Goal: Transaction & Acquisition: Purchase product/service

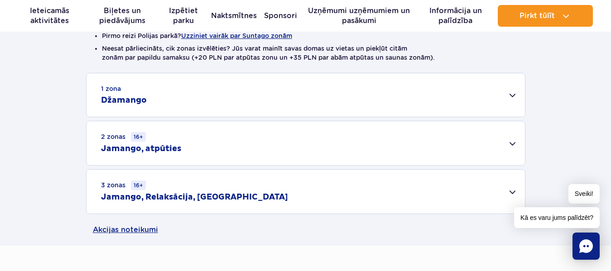
scroll to position [79, 0]
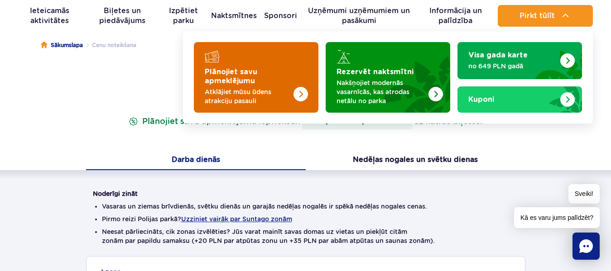
click at [295, 92] on img "Plānojiet savu apmeklējumu" at bounding box center [301, 94] width 14 height 14
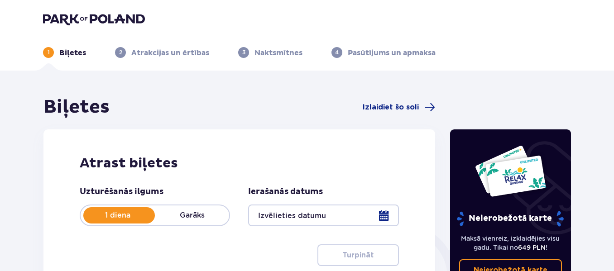
click at [383, 216] on div at bounding box center [323, 216] width 150 height 22
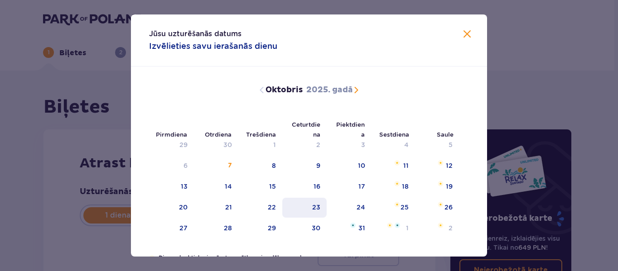
click at [310, 209] on div "23" at bounding box center [304, 208] width 45 height 20
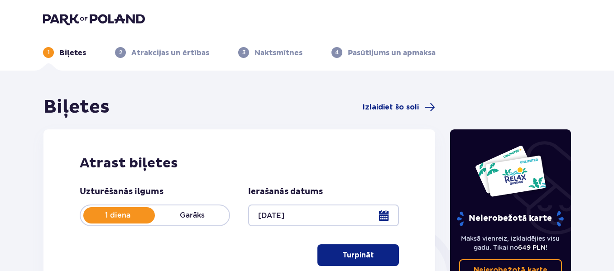
click at [380, 217] on div at bounding box center [323, 216] width 150 height 22
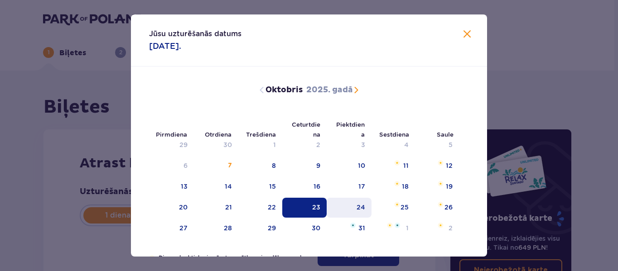
click at [358, 211] on div "24" at bounding box center [361, 207] width 9 height 9
type input "24.10.25"
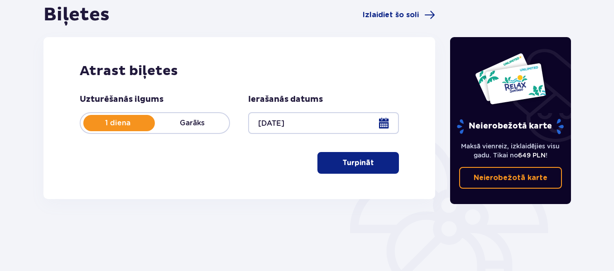
scroll to position [94, 0]
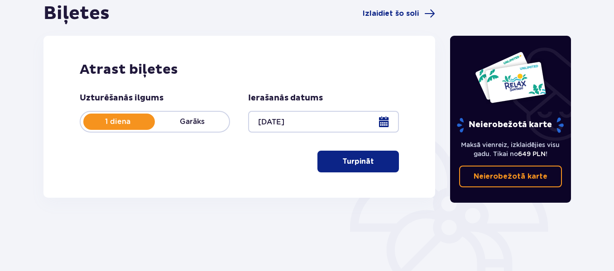
click at [352, 157] on font "Turpināt" at bounding box center [359, 162] width 32 height 10
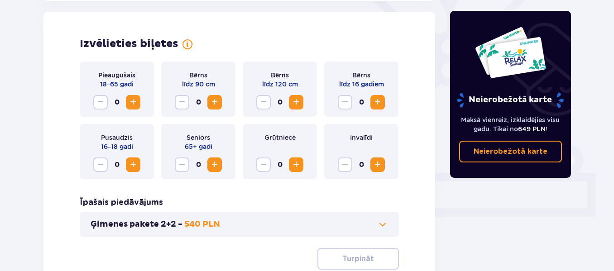
scroll to position [252, 0]
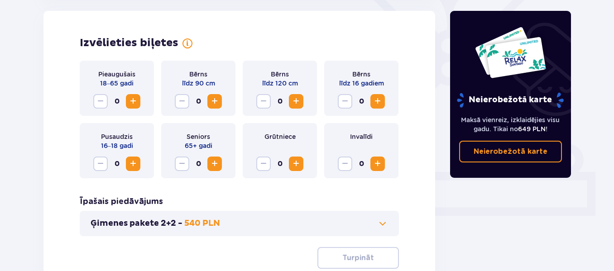
click at [135, 104] on span "Palielināt" at bounding box center [133, 101] width 11 height 11
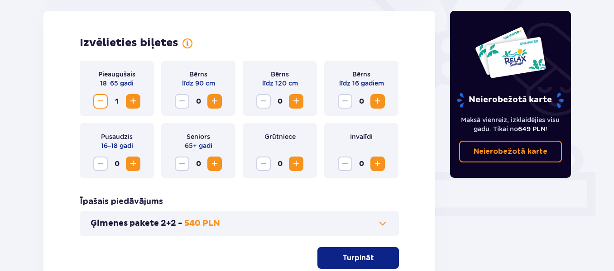
click at [135, 104] on span "Palielināt" at bounding box center [133, 101] width 11 height 11
click at [380, 98] on span "Palielināt" at bounding box center [377, 101] width 11 height 11
click at [135, 161] on span "Palielināt" at bounding box center [133, 164] width 11 height 11
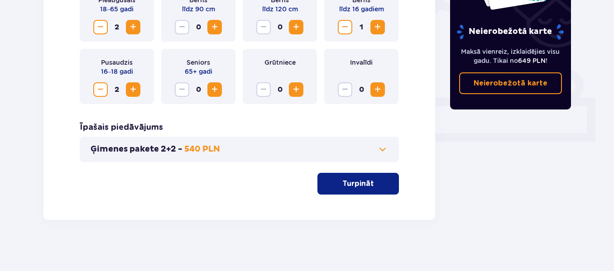
scroll to position [328, 0]
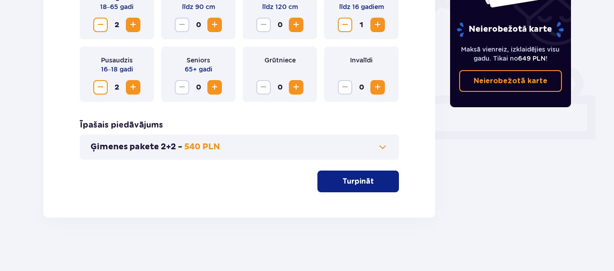
click at [381, 151] on span at bounding box center [382, 147] width 11 height 11
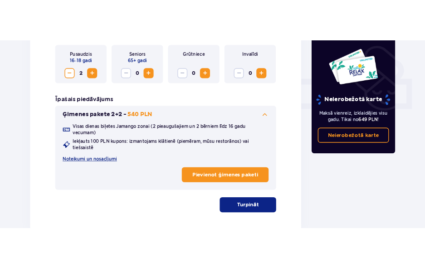
scroll to position [371, 0]
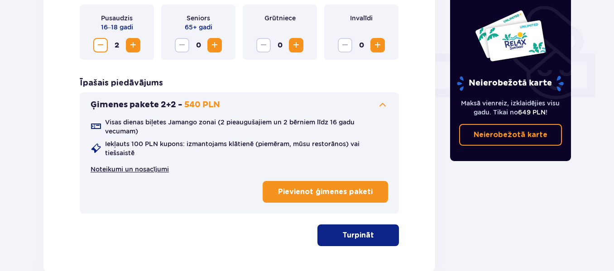
click at [106, 170] on font "Noteikumi un nosacījumi" at bounding box center [130, 169] width 78 height 7
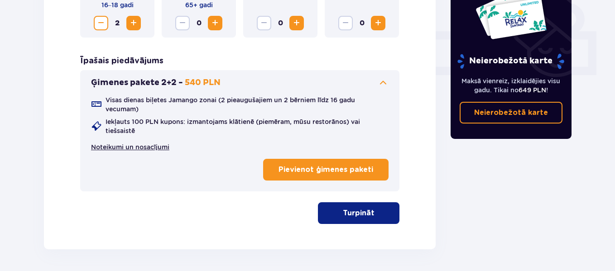
scroll to position [402, 0]
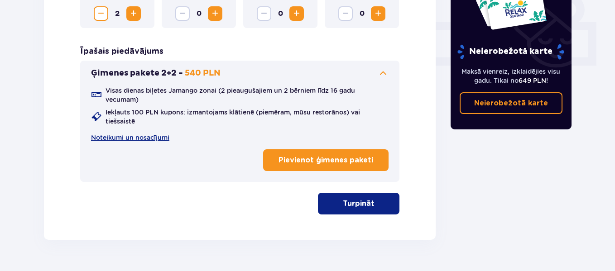
click at [330, 157] on font "Pievienot ģimenes paketi" at bounding box center [326, 160] width 95 height 7
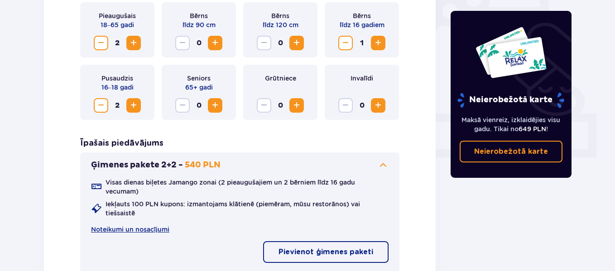
scroll to position [425, 0]
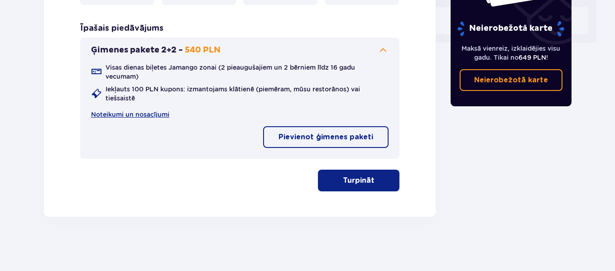
click at [363, 179] on font "Turpināt" at bounding box center [359, 180] width 32 height 7
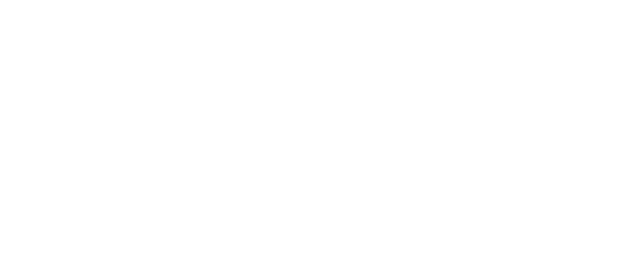
scroll to position [0, 0]
click at [615, 4] on html "Original text Rate this translation Your feedback will be used to help improve …" at bounding box center [309, 2] width 619 height 4
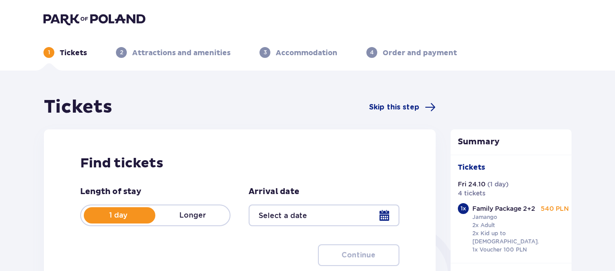
type input "24.10.25"
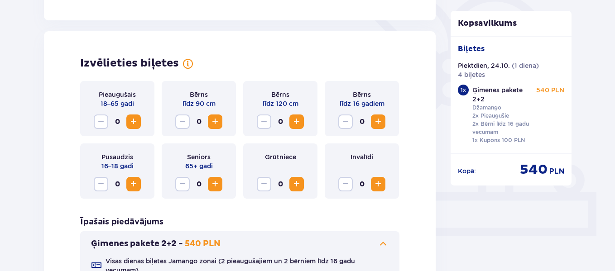
scroll to position [265, 0]
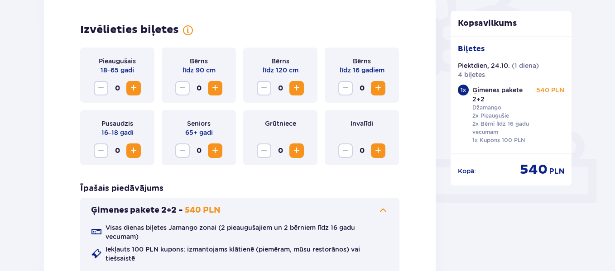
click at [378, 89] on span "Palielināt" at bounding box center [378, 88] width 11 height 11
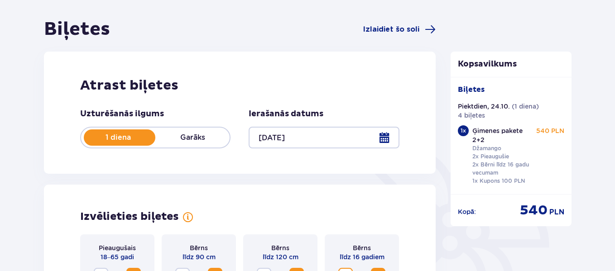
scroll to position [57, 0]
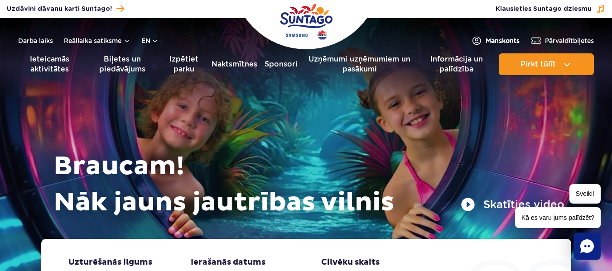
click at [486, 39] on font "Mans" at bounding box center [494, 40] width 16 height 7
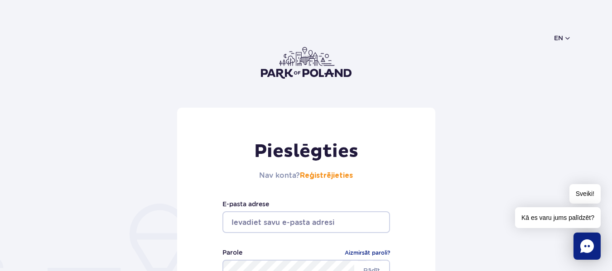
click at [575, 216] on font "Kā es varu jums palīdzēt?" at bounding box center [557, 217] width 73 height 7
click at [588, 246] on icon "Tērzēšana" at bounding box center [587, 247] width 14 height 14
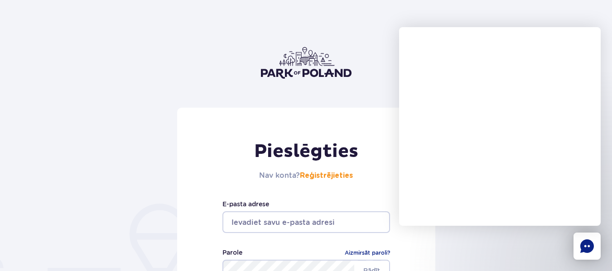
click at [359, 196] on div "Pieslēgties Nav konta? Reģistrējieties E-pasta adrese Rādīt Parole Aizmirsāt pa…" at bounding box center [306, 238] width 258 height 261
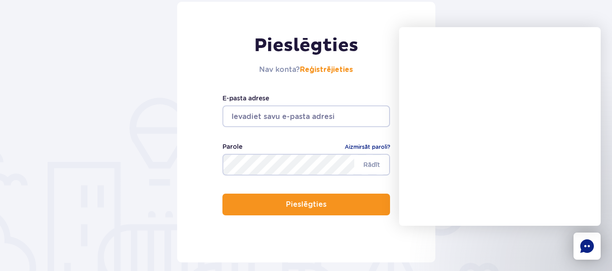
scroll to position [105, 0]
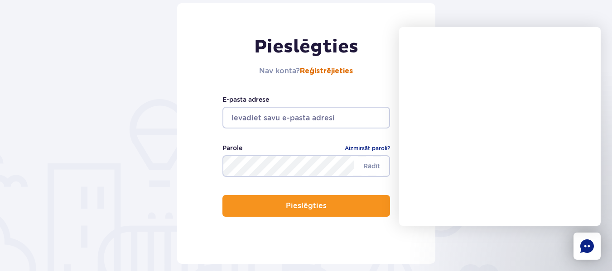
click at [334, 70] on font "Reģistrējieties" at bounding box center [326, 71] width 53 height 7
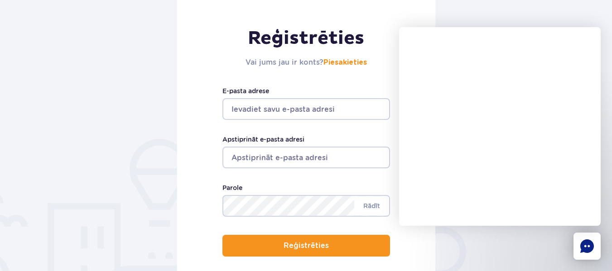
scroll to position [106, 0]
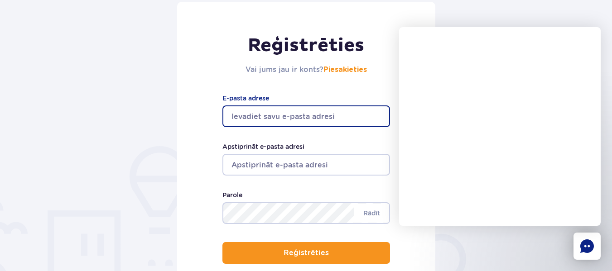
click at [335, 122] on input "E-pasta adrese" at bounding box center [306, 117] width 168 height 22
type input "kaariina@inbox.lv"
click at [273, 169] on input "Apstiprināt e-pasta adresi" at bounding box center [306, 165] width 168 height 22
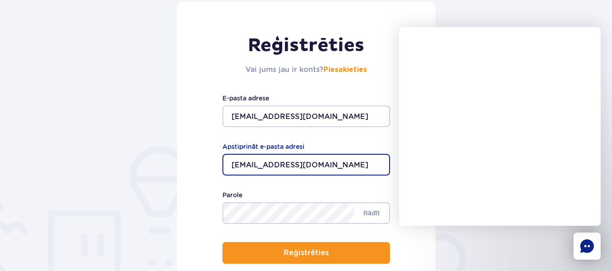
type input "kaariina@inbox.lv"
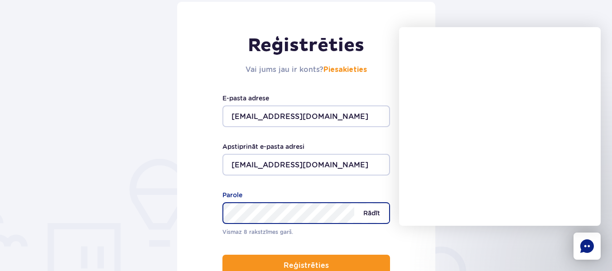
click at [377, 214] on font "Rādīt" at bounding box center [371, 213] width 17 height 7
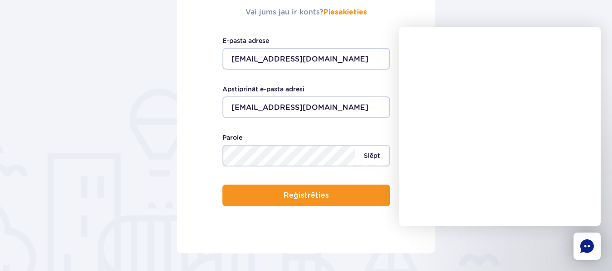
scroll to position [173, 0]
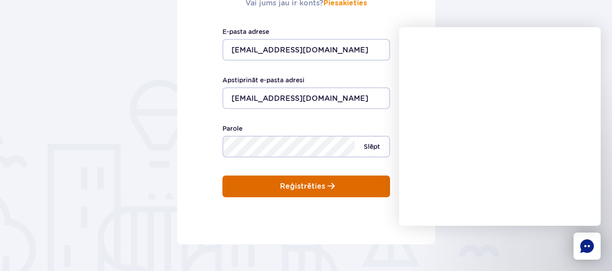
click at [298, 183] on p "Reģistrēties" at bounding box center [302, 187] width 45 height 8
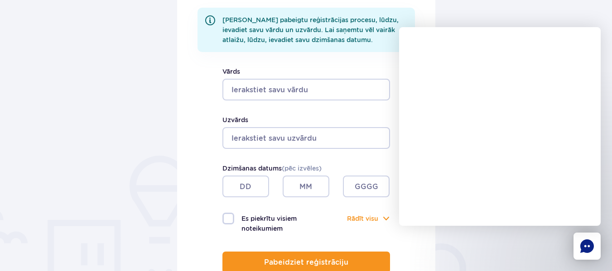
scroll to position [183, 0]
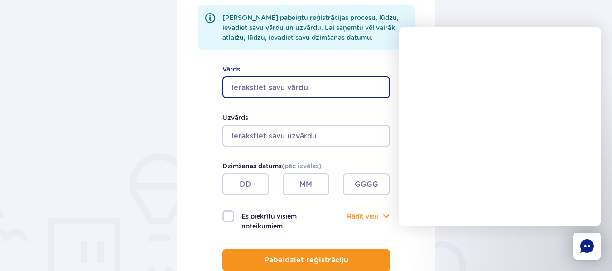
click at [303, 93] on input "Vārds" at bounding box center [306, 88] width 168 height 22
type input "Karīna"
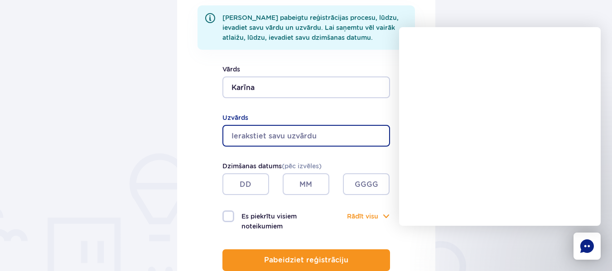
click at [268, 140] on input "Uzvārds" at bounding box center [306, 136] width 168 height 22
type input "Mihaloviča"
click at [248, 178] on input "text" at bounding box center [245, 185] width 47 height 22
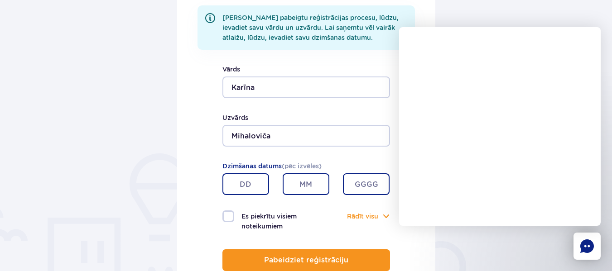
click at [212, 178] on div "Reģistrēties Lai pabeigtu reģistrācijas procesu, lūdzu, ievadiet savu vārdu un …" at bounding box center [306, 122] width 258 height 394
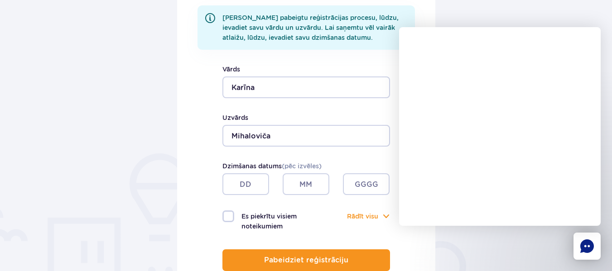
click at [249, 185] on input "text" at bounding box center [245, 185] width 47 height 22
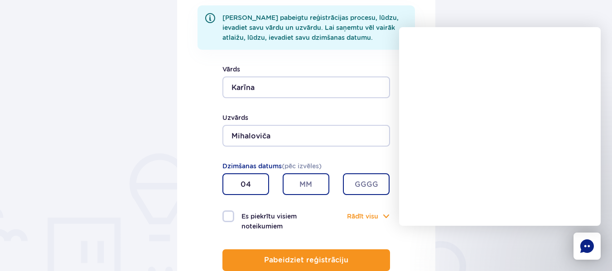
type input "04"
click at [314, 183] on input "text" at bounding box center [306, 185] width 47 height 22
type input "09"
click at [355, 182] on input "text" at bounding box center [366, 185] width 47 height 22
type input "1984"
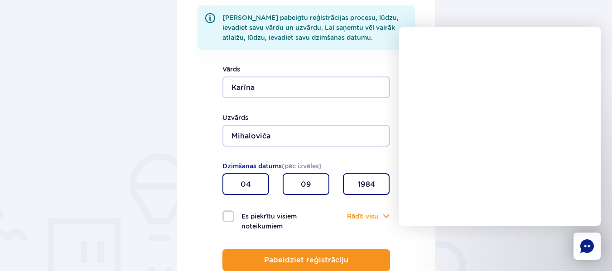
click at [228, 216] on label "Es piekrītu visiem noteikumiem" at bounding box center [264, 221] width 84 height 21
click at [228, 212] on input "Es piekrītu visiem noteikumiem" at bounding box center [227, 212] width 10 height 2
checkbox input "true"
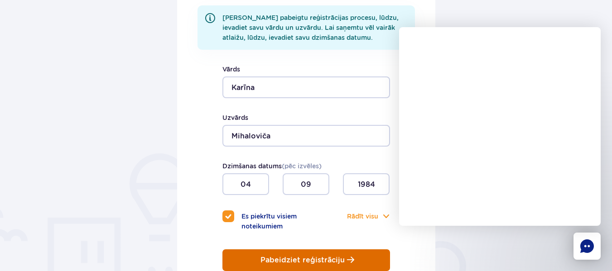
click at [311, 260] on p "Pabeidziet reģistrāciju" at bounding box center [303, 260] width 84 height 8
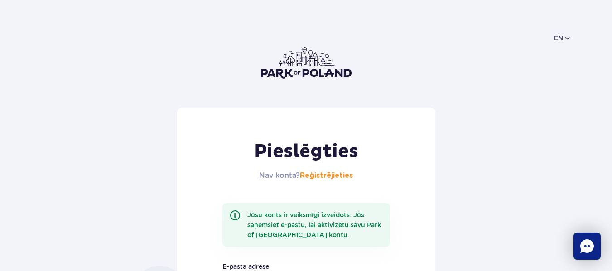
click at [585, 243] on icon "Tērzēšana" at bounding box center [587, 247] width 14 height 14
click at [584, 249] on icon "Tērzēšana" at bounding box center [587, 247] width 14 height 14
drag, startPoint x: 584, startPoint y: 253, endPoint x: 592, endPoint y: 48, distance: 204.9
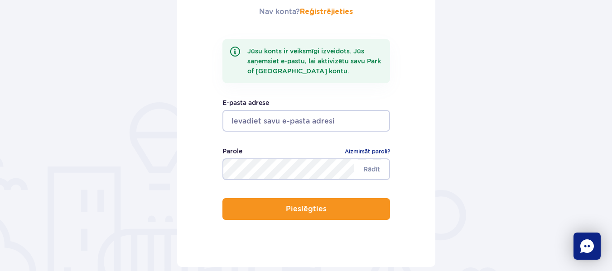
scroll to position [166, 0]
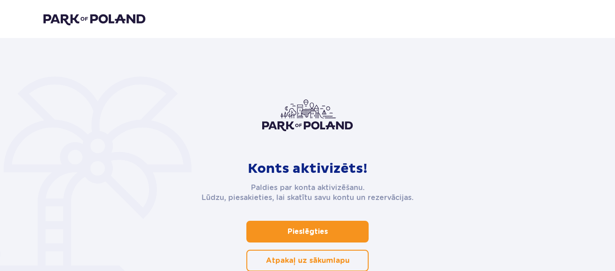
click at [305, 223] on link "Pieslēgties" at bounding box center [307, 232] width 122 height 22
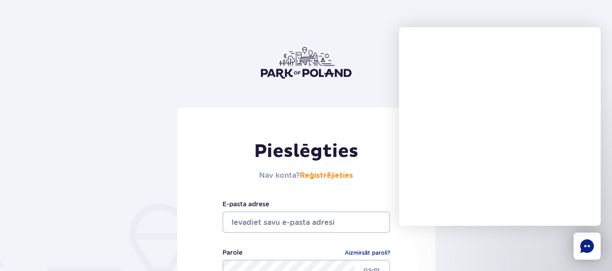
drag, startPoint x: 0, startPoint y: 0, endPoint x: 305, endPoint y: 223, distance: 377.7
click at [305, 223] on input "email" at bounding box center [306, 223] width 168 height 22
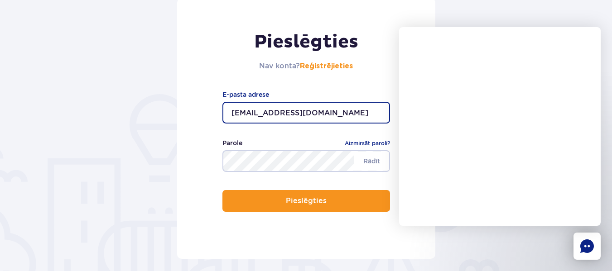
scroll to position [111, 0]
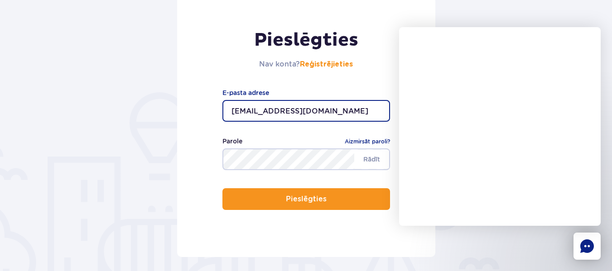
type input "kaariina@inbox.lv"
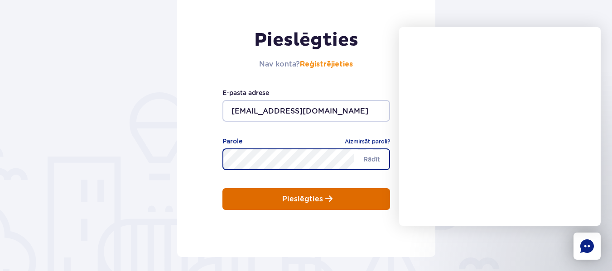
click at [323, 209] on button "Pieslēgties" at bounding box center [306, 199] width 168 height 22
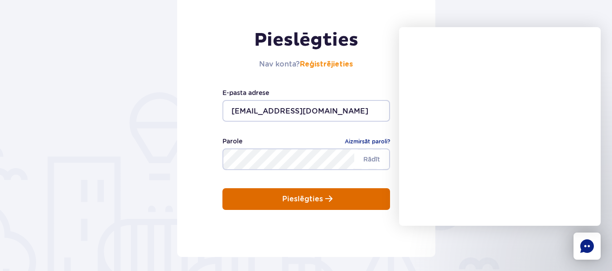
click at [323, 209] on button "Pieslēgties" at bounding box center [306, 199] width 168 height 22
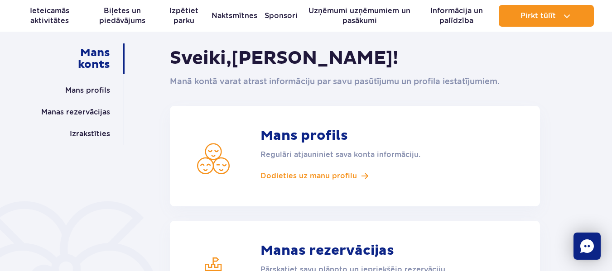
scroll to position [61, 0]
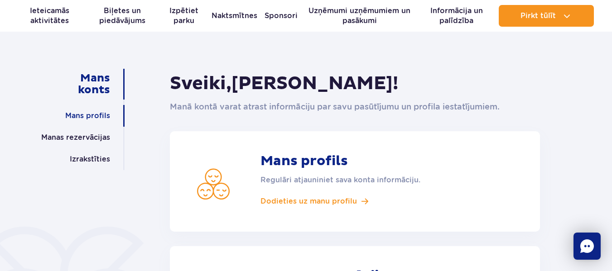
click at [99, 113] on font "Mans profils" at bounding box center [87, 115] width 45 height 9
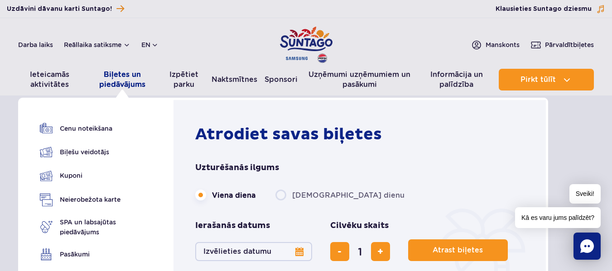
click at [125, 75] on font "Biļetes un piedāvājums" at bounding box center [122, 79] width 46 height 19
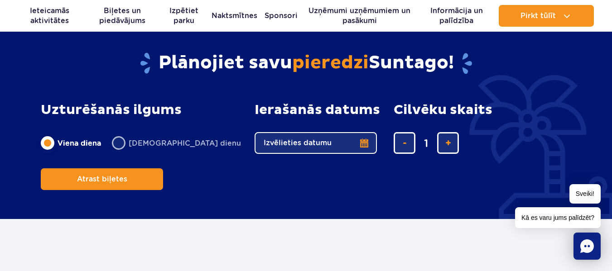
scroll to position [575, 0]
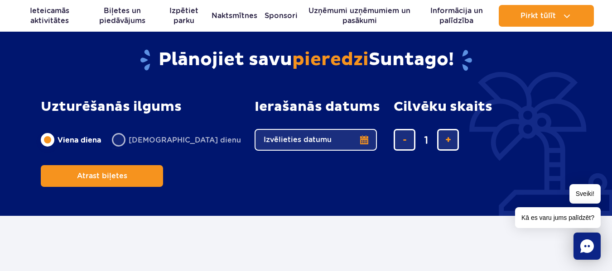
click at [305, 142] on button "Izvēlieties datumu" at bounding box center [316, 140] width 122 height 22
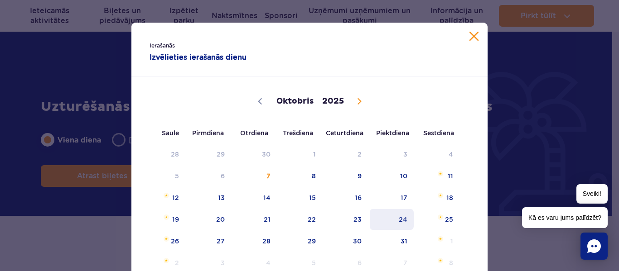
click at [404, 216] on font "24" at bounding box center [403, 219] width 9 height 7
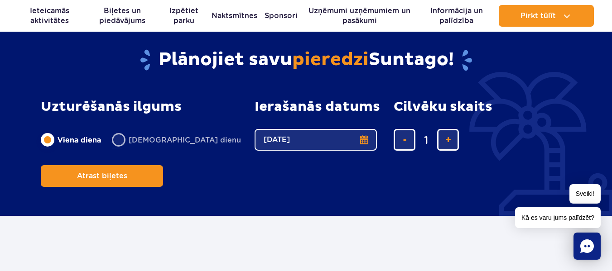
click at [306, 137] on button "24.10.25" at bounding box center [316, 140] width 122 height 22
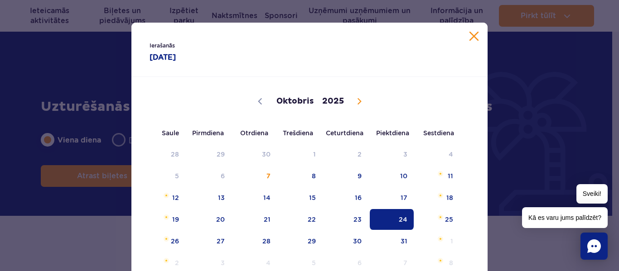
click at [393, 216] on span "24" at bounding box center [392, 219] width 46 height 21
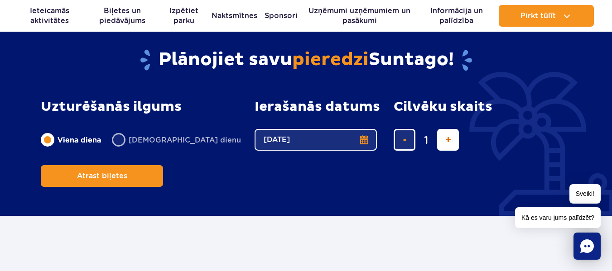
click at [437, 138] on button "pievienot biļeti" at bounding box center [448, 140] width 22 height 22
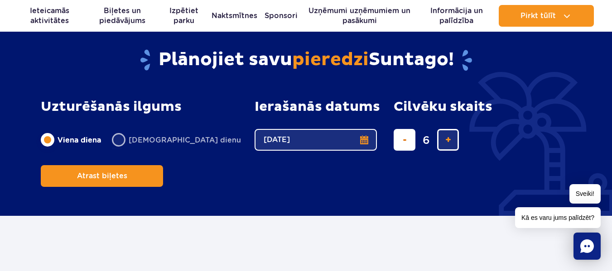
click at [394, 139] on button "noņemt biļeti" at bounding box center [405, 140] width 22 height 22
type input "5"
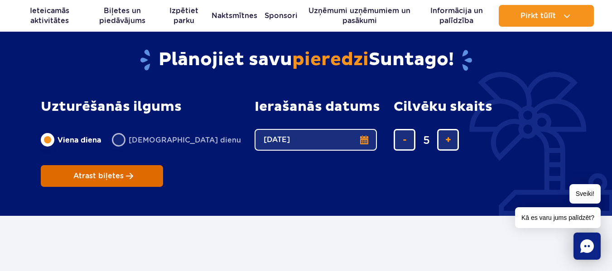
click at [163, 165] on button "Atrast biļetes" at bounding box center [102, 176] width 122 height 22
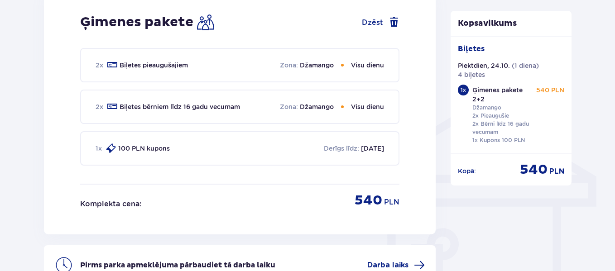
scroll to position [594, 0]
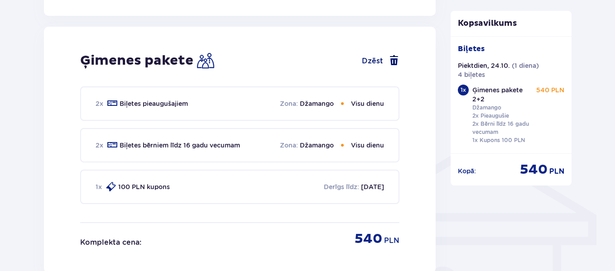
click at [394, 59] on span at bounding box center [394, 60] width 11 height 11
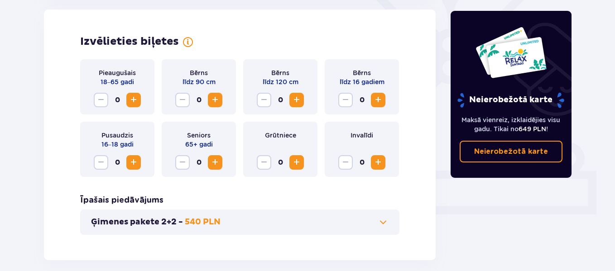
scroll to position [252, 0]
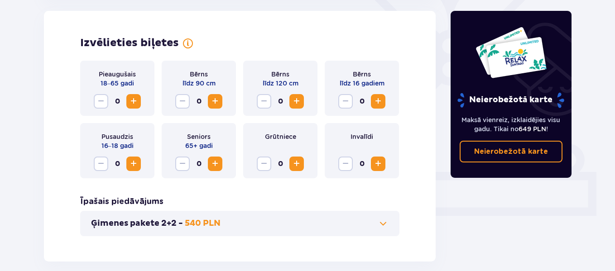
click at [136, 100] on span "Palielināt" at bounding box center [133, 101] width 11 height 11
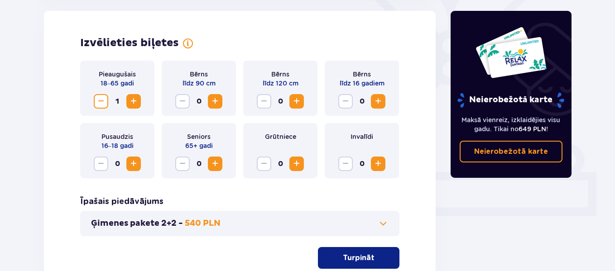
click at [136, 100] on span "Palielināt" at bounding box center [133, 101] width 11 height 11
click at [380, 99] on span "Palielināt" at bounding box center [378, 101] width 11 height 11
click at [136, 165] on span "Palielināt" at bounding box center [133, 164] width 11 height 11
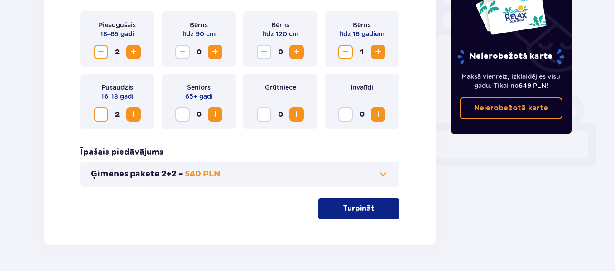
scroll to position [303, 0]
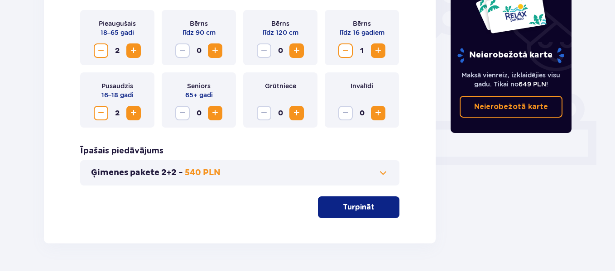
click at [367, 209] on font "Turpināt" at bounding box center [359, 207] width 32 height 7
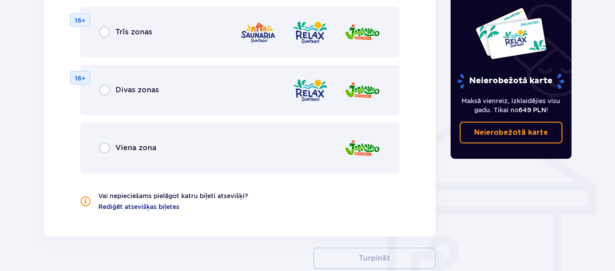
scroll to position [627, 0]
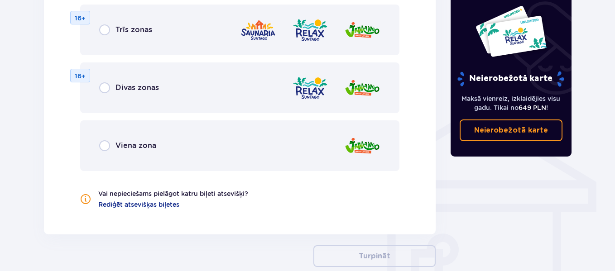
click at [105, 146] on input "radio" at bounding box center [104, 145] width 11 height 11
radio input "true"
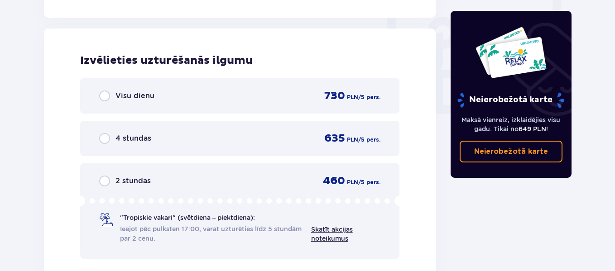
scroll to position [851, 0]
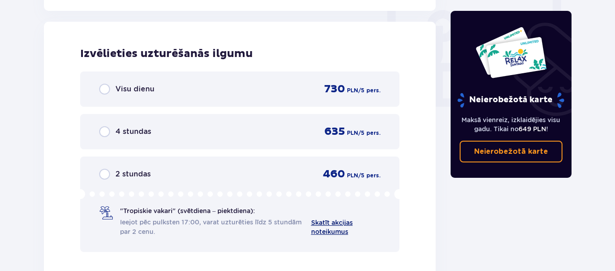
click at [334, 221] on font "Skatīt akcijas noteikumus" at bounding box center [332, 227] width 42 height 16
click at [341, 228] on span "Skatīt akcijas noteikumus" at bounding box center [345, 227] width 69 height 18
click at [340, 219] on span "Skatīt akcijas noteikumus" at bounding box center [345, 227] width 69 height 18
click at [339, 222] on font "Skatīt akcijas noteikumus" at bounding box center [332, 227] width 42 height 16
click at [102, 137] on input "radio" at bounding box center [104, 131] width 11 height 11
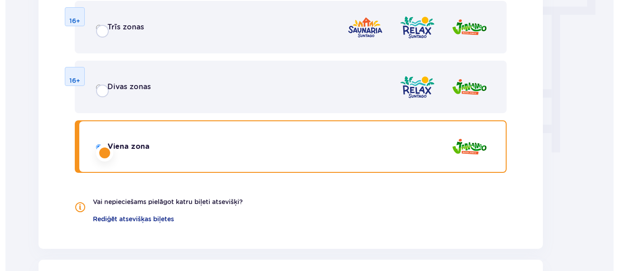
scroll to position [0, 0]
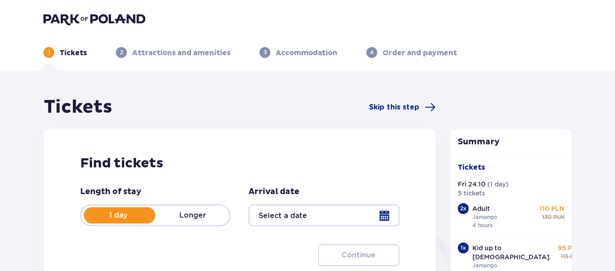
type input "[DATE]"
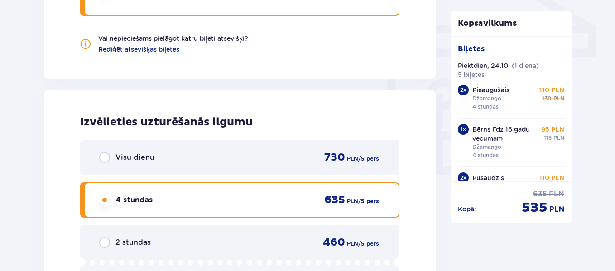
scroll to position [785, 0]
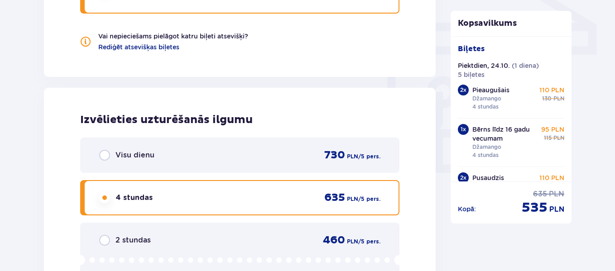
click at [106, 155] on input "radio" at bounding box center [104, 155] width 11 height 11
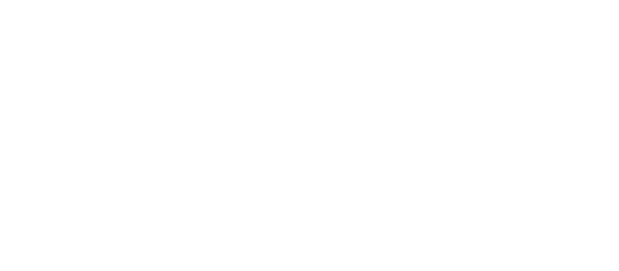
scroll to position [0, 0]
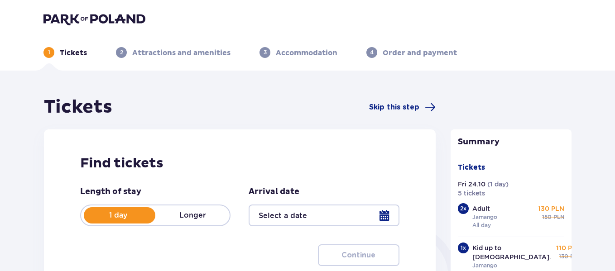
type input "[DATE]"
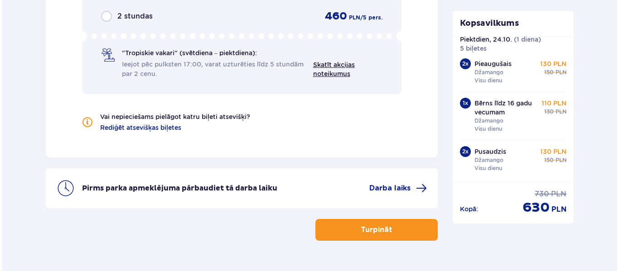
scroll to position [1014, 0]
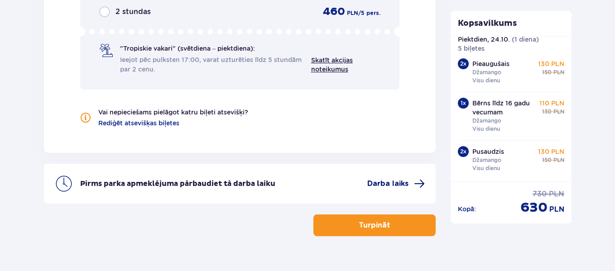
click at [389, 181] on font "Darba laiks" at bounding box center [387, 183] width 41 height 7
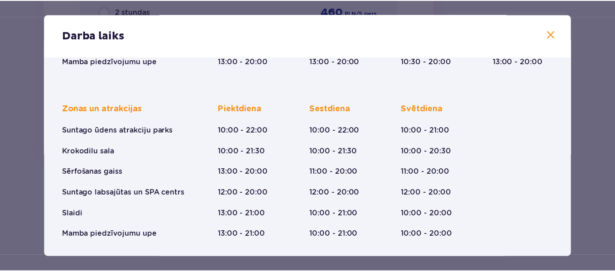
scroll to position [208, 0]
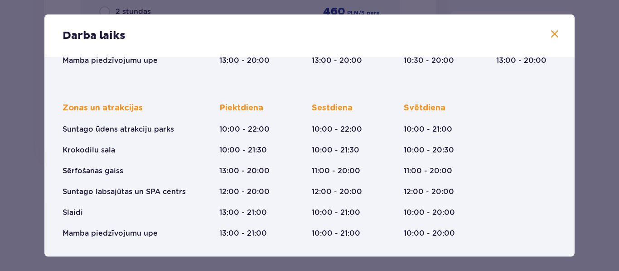
click at [551, 33] on span at bounding box center [554, 34] width 11 height 11
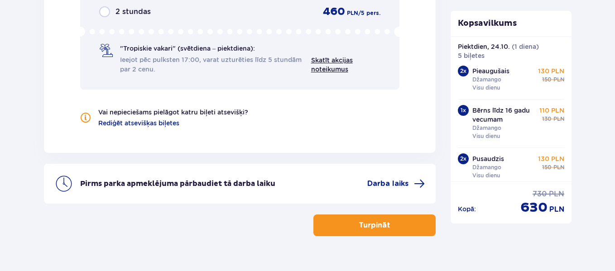
scroll to position [26, 0]
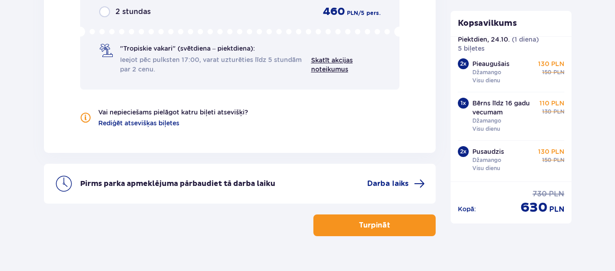
click at [368, 228] on font "Turpināt" at bounding box center [375, 225] width 32 height 7
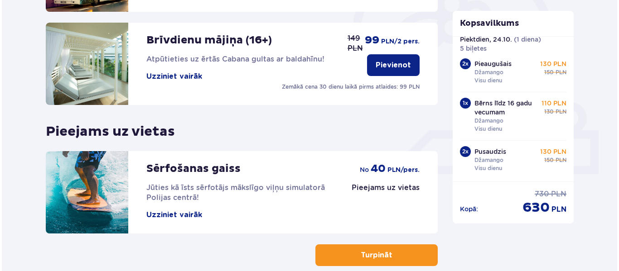
scroll to position [292, 0]
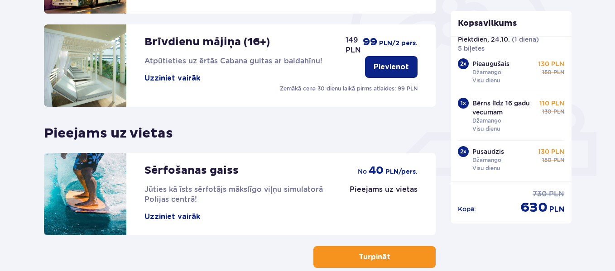
click at [177, 82] on font "Uzziniet vairāk" at bounding box center [173, 78] width 56 height 7
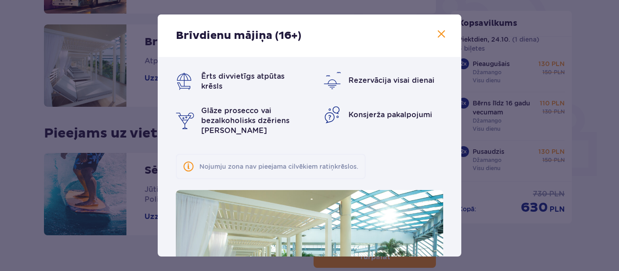
click at [438, 37] on span at bounding box center [441, 34] width 11 height 11
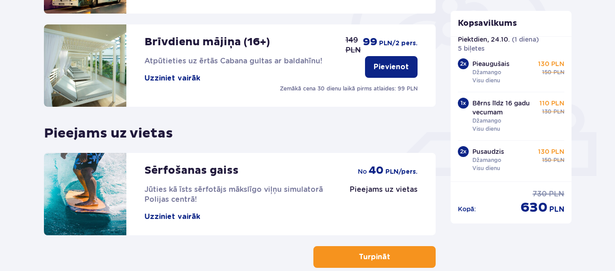
click at [349, 257] on button "Turpināt" at bounding box center [375, 257] width 122 height 22
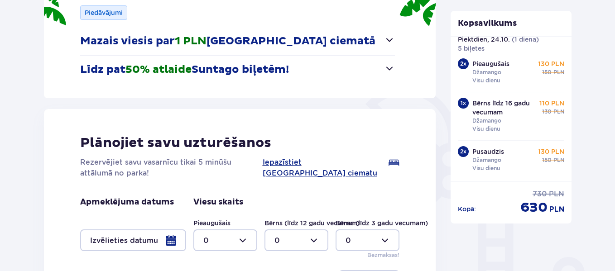
scroll to position [111, 0]
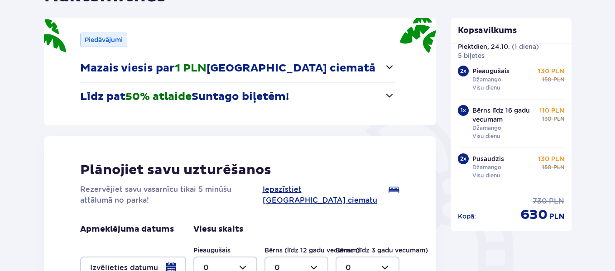
click at [388, 63] on span "button" at bounding box center [389, 67] width 11 height 11
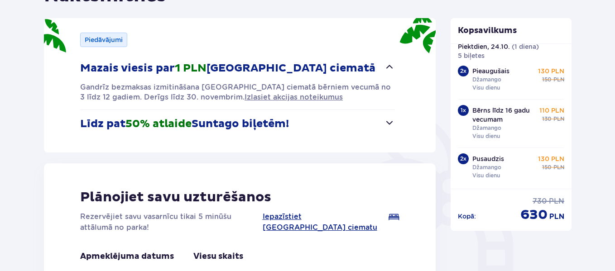
click at [390, 121] on span "button" at bounding box center [389, 122] width 11 height 11
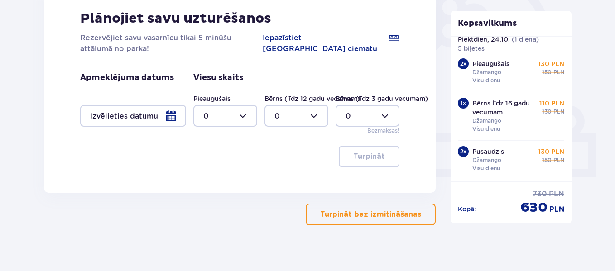
scroll to position [299, 0]
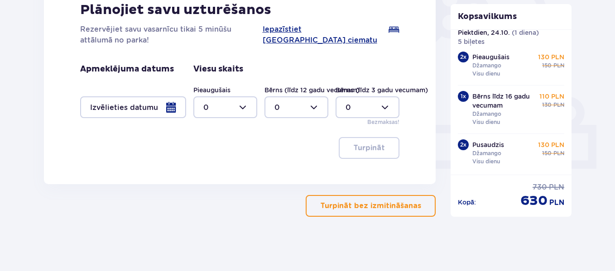
click at [377, 203] on font "Turpināt bez izmitināšanas" at bounding box center [370, 206] width 101 height 7
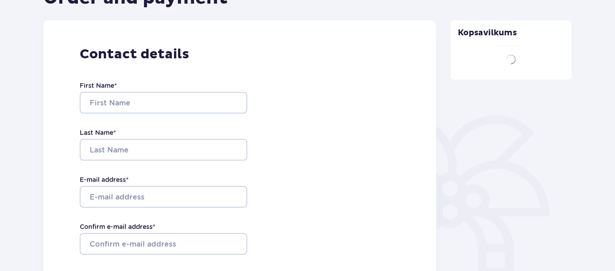
type input "Karīna"
type input "Mihaloviča"
type input "[EMAIL_ADDRESS][DOMAIN_NAME]"
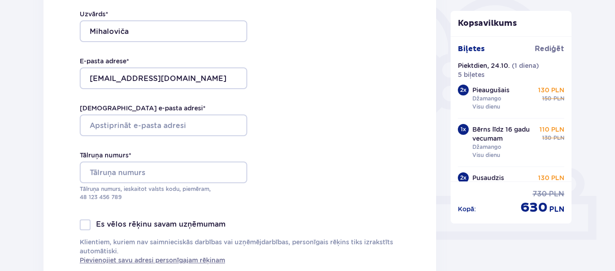
scroll to position [230, 0]
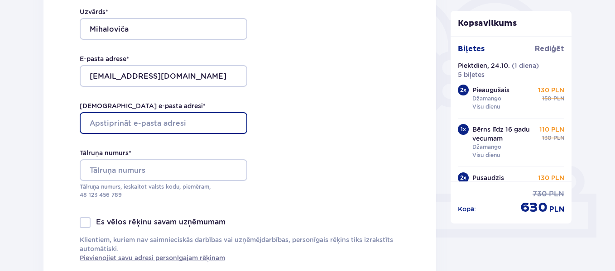
click at [148, 126] on input "[DEMOGRAPHIC_DATA] e-pasta adresi *" at bounding box center [164, 123] width 168 height 22
type input "[EMAIL_ADDRESS][DOMAIN_NAME]"
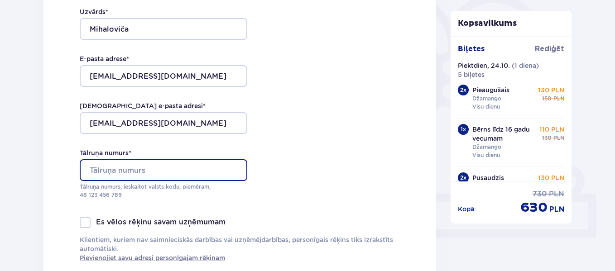
click at [101, 169] on input "Tālruņa numurs *" at bounding box center [164, 170] width 168 height 22
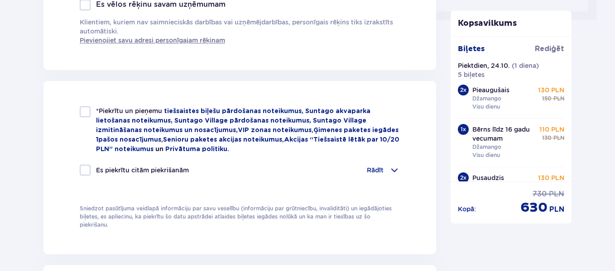
scroll to position [450, 0]
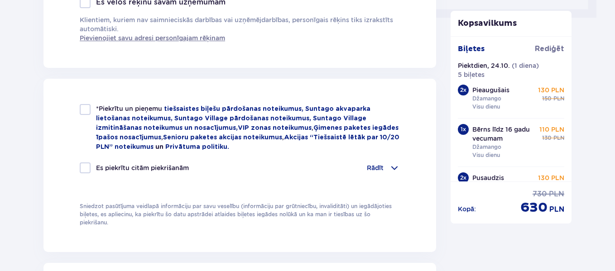
type input "0037129442020"
click at [393, 164] on span at bounding box center [394, 168] width 11 height 11
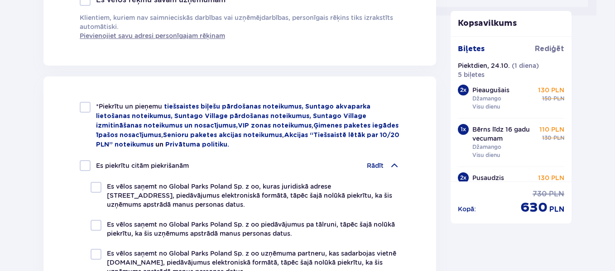
scroll to position [464, 0]
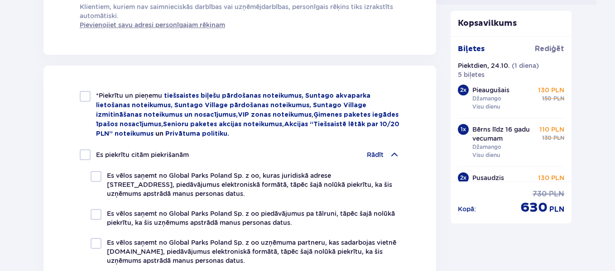
click at [82, 97] on div at bounding box center [85, 96] width 11 height 11
checkbox input "true"
click at [85, 153] on div at bounding box center [85, 155] width 11 height 11
checkbox input "true"
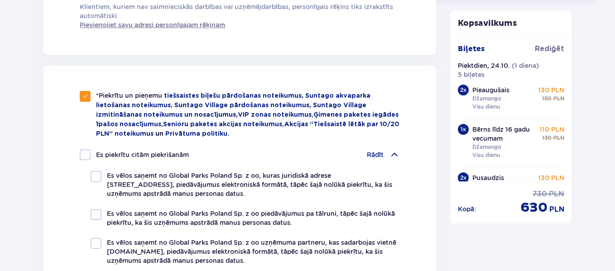
checkbox input "true"
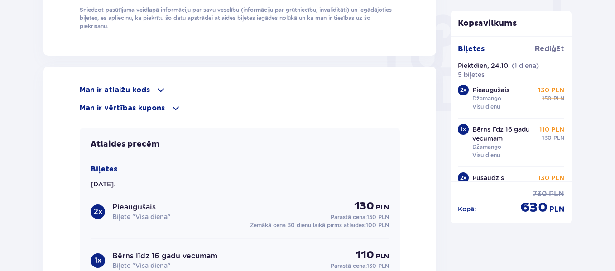
scroll to position [858, 0]
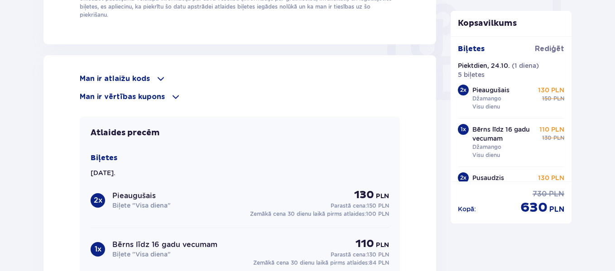
click at [175, 93] on span at bounding box center [175, 97] width 11 height 11
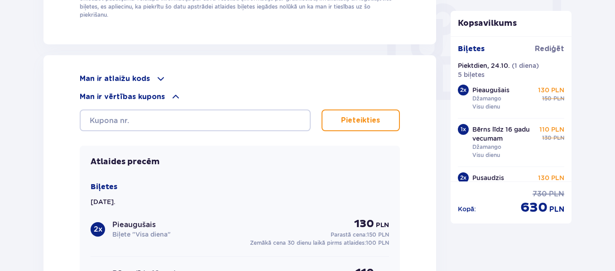
click at [160, 75] on span at bounding box center [160, 78] width 11 height 11
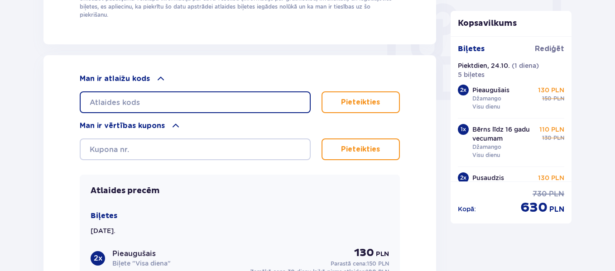
click at [166, 99] on input "text" at bounding box center [195, 103] width 231 height 22
type input "student30"
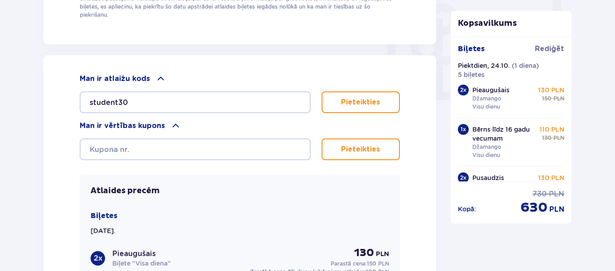
click at [353, 99] on font "Pieteikties" at bounding box center [360, 102] width 39 height 7
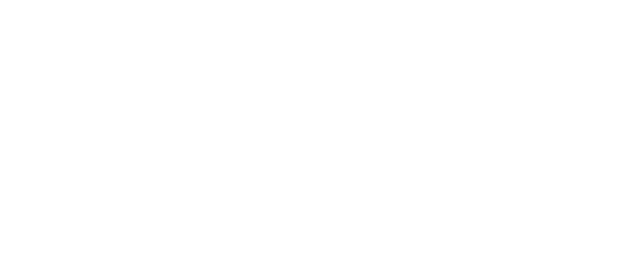
scroll to position [0, 0]
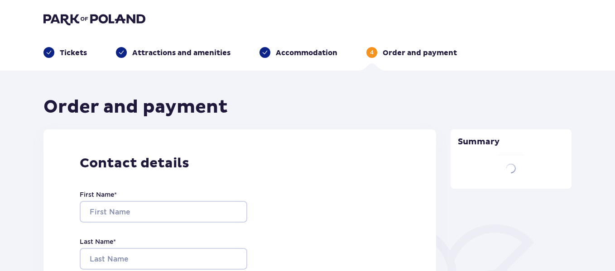
type input "Karīna"
type input "Mihaloviča"
type input "[EMAIL_ADDRESS][DOMAIN_NAME]"
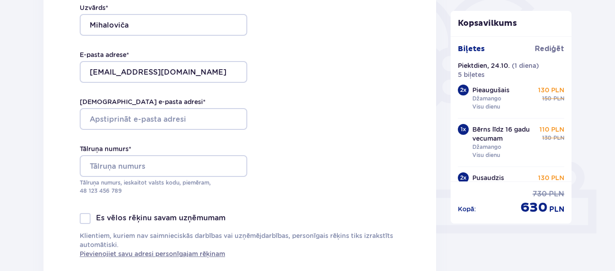
scroll to position [228, 0]
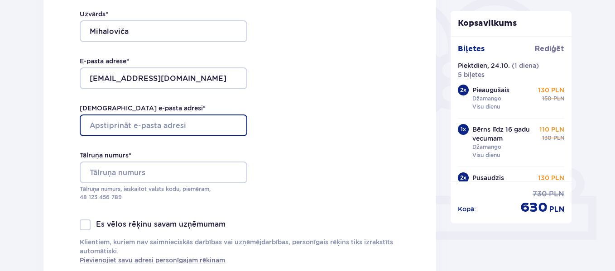
click at [193, 121] on input "[DEMOGRAPHIC_DATA] e-pasta adresi *" at bounding box center [164, 126] width 168 height 22
type input "[EMAIL_ADDRESS][DOMAIN_NAME]"
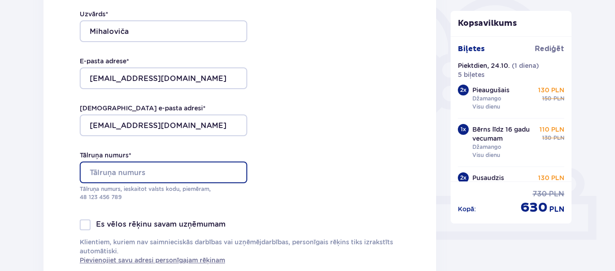
click at [130, 168] on input "Tālruņa numurs *" at bounding box center [164, 173] width 168 height 22
type input "0037129442020"
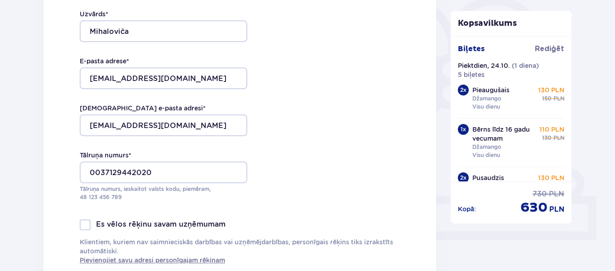
click at [87, 223] on div at bounding box center [85, 225] width 11 height 11
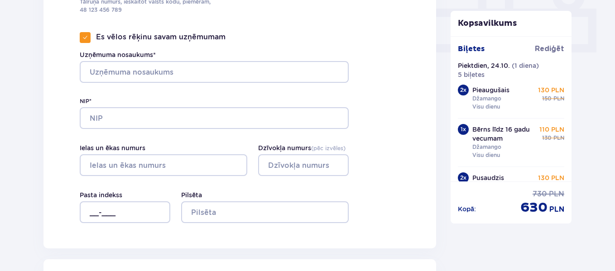
scroll to position [425, 0]
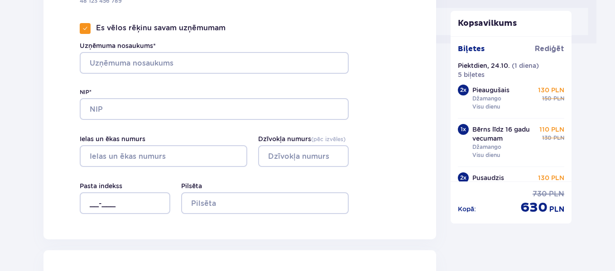
click at [88, 25] on div at bounding box center [85, 28] width 11 height 11
checkbox input "false"
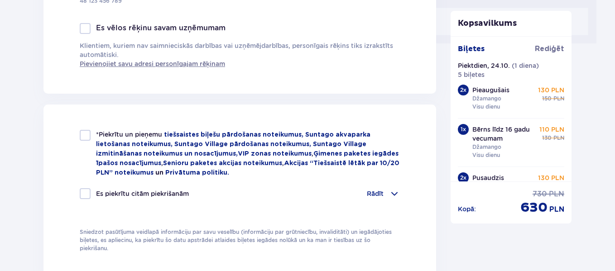
click at [89, 139] on div at bounding box center [85, 135] width 11 height 11
checkbox input "true"
click at [87, 193] on div at bounding box center [85, 193] width 11 height 11
checkbox input "true"
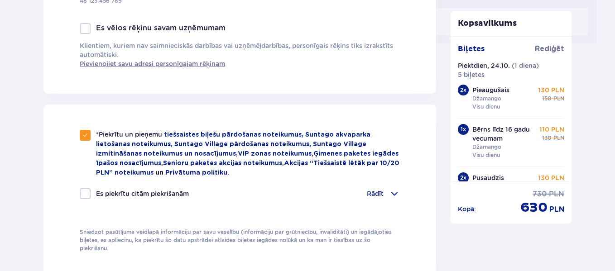
checkbox input "true"
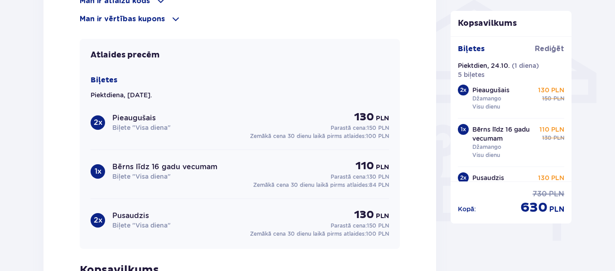
scroll to position [668, 0]
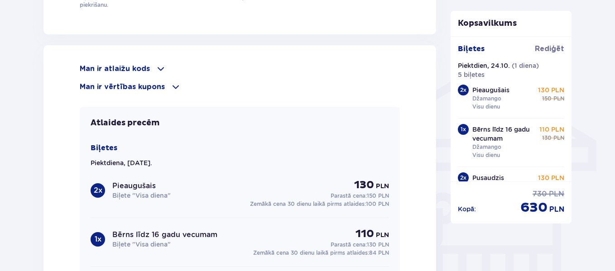
click at [159, 63] on span at bounding box center [160, 68] width 11 height 11
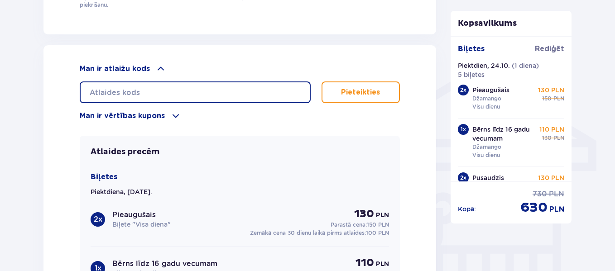
click at [183, 92] on input "text" at bounding box center [195, 93] width 231 height 22
type input "student30"
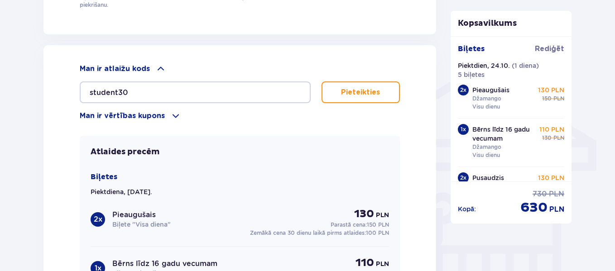
click at [355, 89] on font "Pieteikties" at bounding box center [360, 92] width 39 height 7
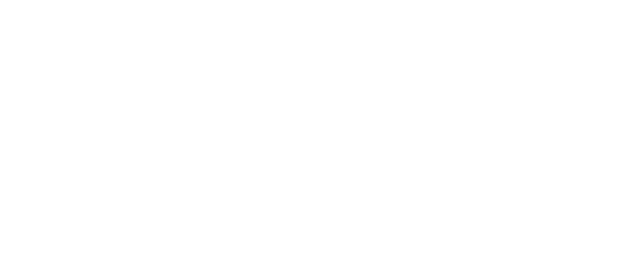
scroll to position [0, 0]
click at [509, 4] on html "Original text Rate this translation Your feedback will be used to help improve …" at bounding box center [309, 2] width 619 height 4
click at [522, 4] on html "Original text Rate this translation Your feedback will be used to help improve …" at bounding box center [309, 2] width 619 height 4
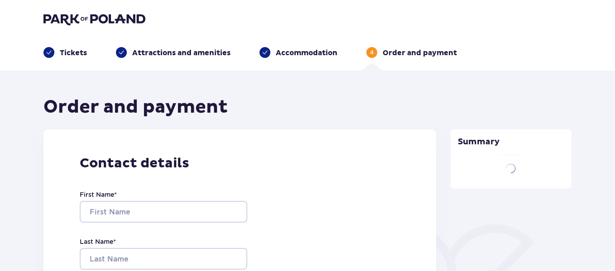
type input "Karīna"
type input "Mihaloviča"
type input "[EMAIL_ADDRESS][DOMAIN_NAME]"
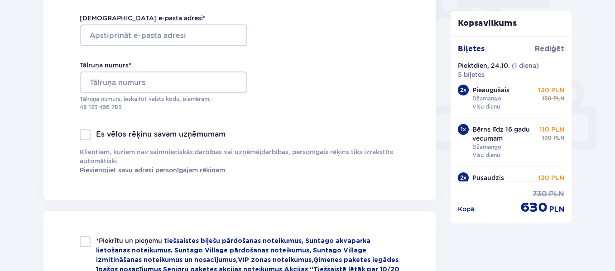
scroll to position [314, 0]
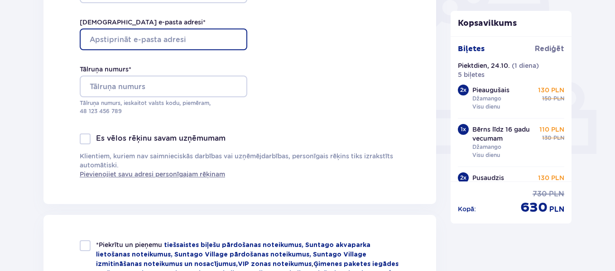
click at [184, 32] on input "[DEMOGRAPHIC_DATA] e-pasta adresi *" at bounding box center [164, 40] width 168 height 22
type input "[EMAIL_ADDRESS][DOMAIN_NAME]"
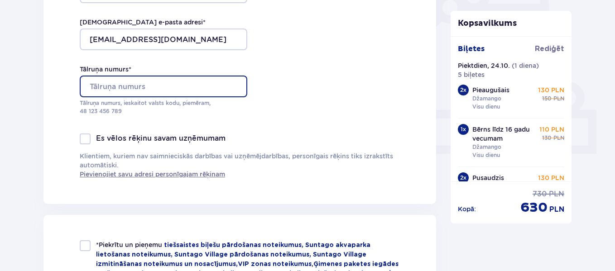
click at [99, 82] on input "Tālruņa numurs *" at bounding box center [164, 87] width 168 height 22
type input "0037129442020"
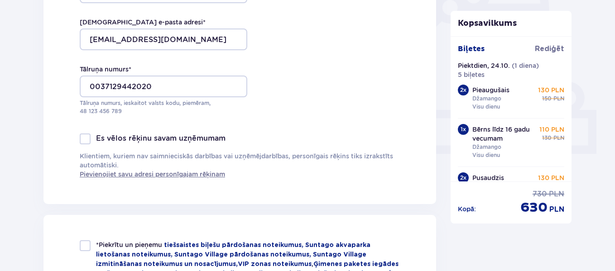
click at [84, 140] on div at bounding box center [85, 139] width 11 height 11
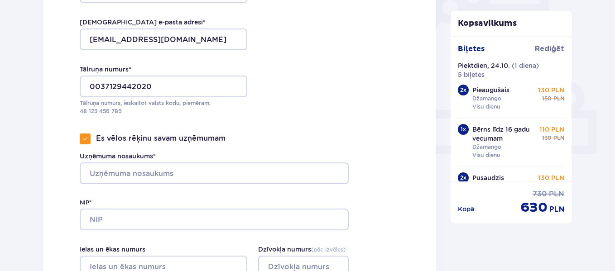
click at [84, 140] on span at bounding box center [84, 138] width 5 height 5
checkbox input "false"
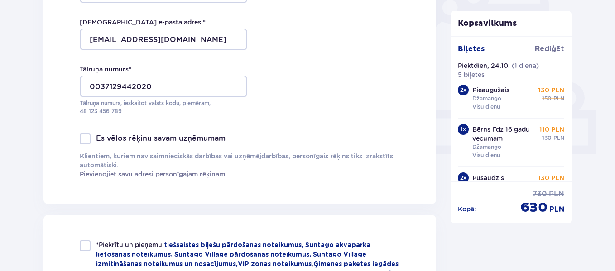
click at [85, 251] on div at bounding box center [85, 246] width 11 height 11
checkbox input "true"
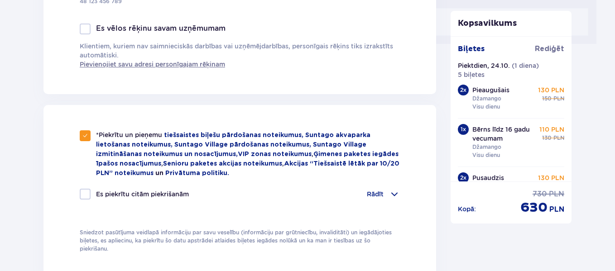
scroll to position [426, 0]
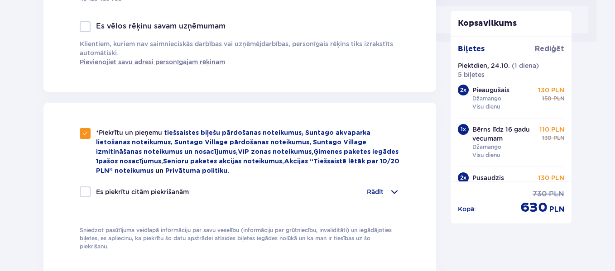
click at [82, 187] on div at bounding box center [85, 192] width 11 height 11
checkbox input "true"
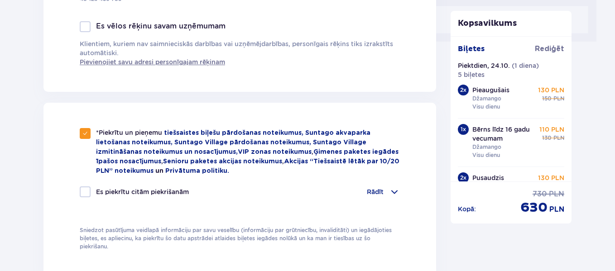
checkbox input "true"
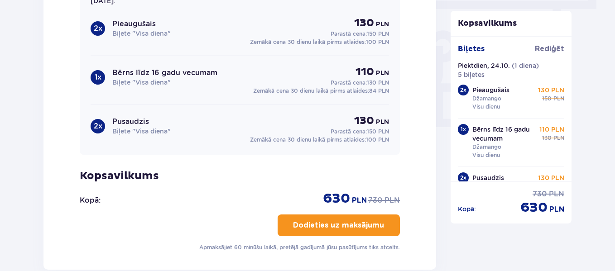
scroll to position [828, 0]
